Goal: Information Seeking & Learning: Find specific fact

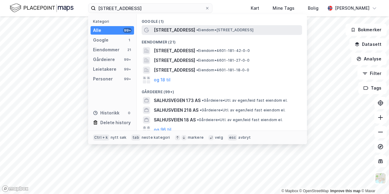
type input "[STREET_ADDRESS]"
click at [168, 33] on span "[STREET_ADDRESS]" at bounding box center [174, 29] width 41 height 7
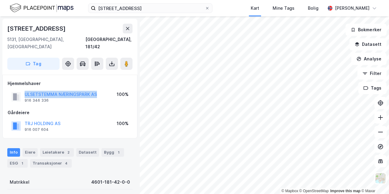
drag, startPoint x: 102, startPoint y: 90, endPoint x: 23, endPoint y: 87, distance: 79.4
click at [23, 90] on div "ULSETSTEMMA NÆRINGSPARK AS 916 346 336 100%" at bounding box center [70, 97] width 125 height 15
copy div "ULSETSTEMMA NÆRINGSPARK AS"
